Goal: Task Accomplishment & Management: Complete application form

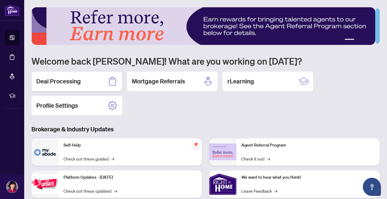
click at [57, 81] on h2 "Deal Processing" at bounding box center [58, 81] width 44 height 8
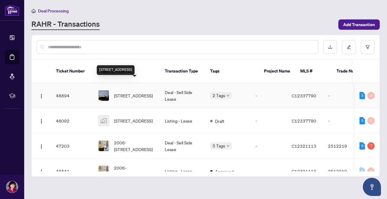
click at [148, 92] on span "[STREET_ADDRESS]" at bounding box center [133, 95] width 39 height 7
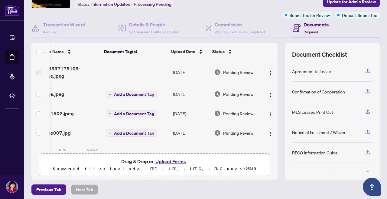
scroll to position [-1, 19]
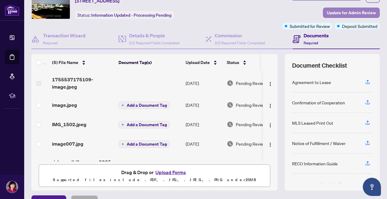
click at [347, 8] on span "Update for Admin Review" at bounding box center [351, 13] width 49 height 10
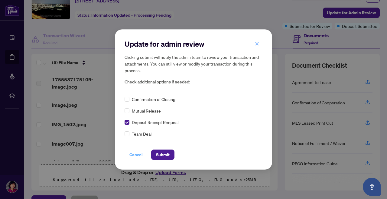
click at [133, 156] on span "Cancel" at bounding box center [136, 155] width 13 height 10
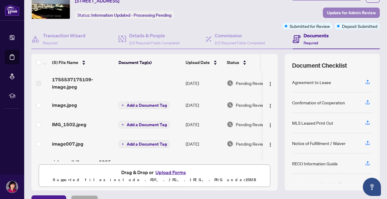
click at [328, 15] on span "Update for Admin Review" at bounding box center [351, 13] width 49 height 10
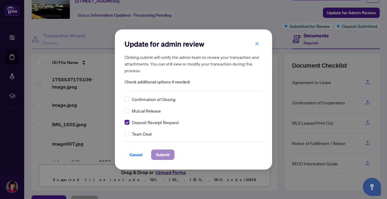
click at [156, 154] on span "Submit" at bounding box center [163, 155] width 14 height 10
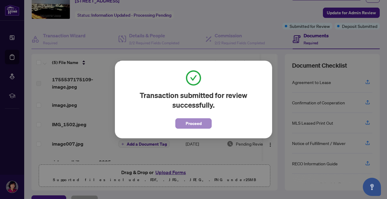
click at [188, 124] on span "Proceed" at bounding box center [194, 123] width 16 height 10
